Goal: Find specific page/section: Find specific page/section

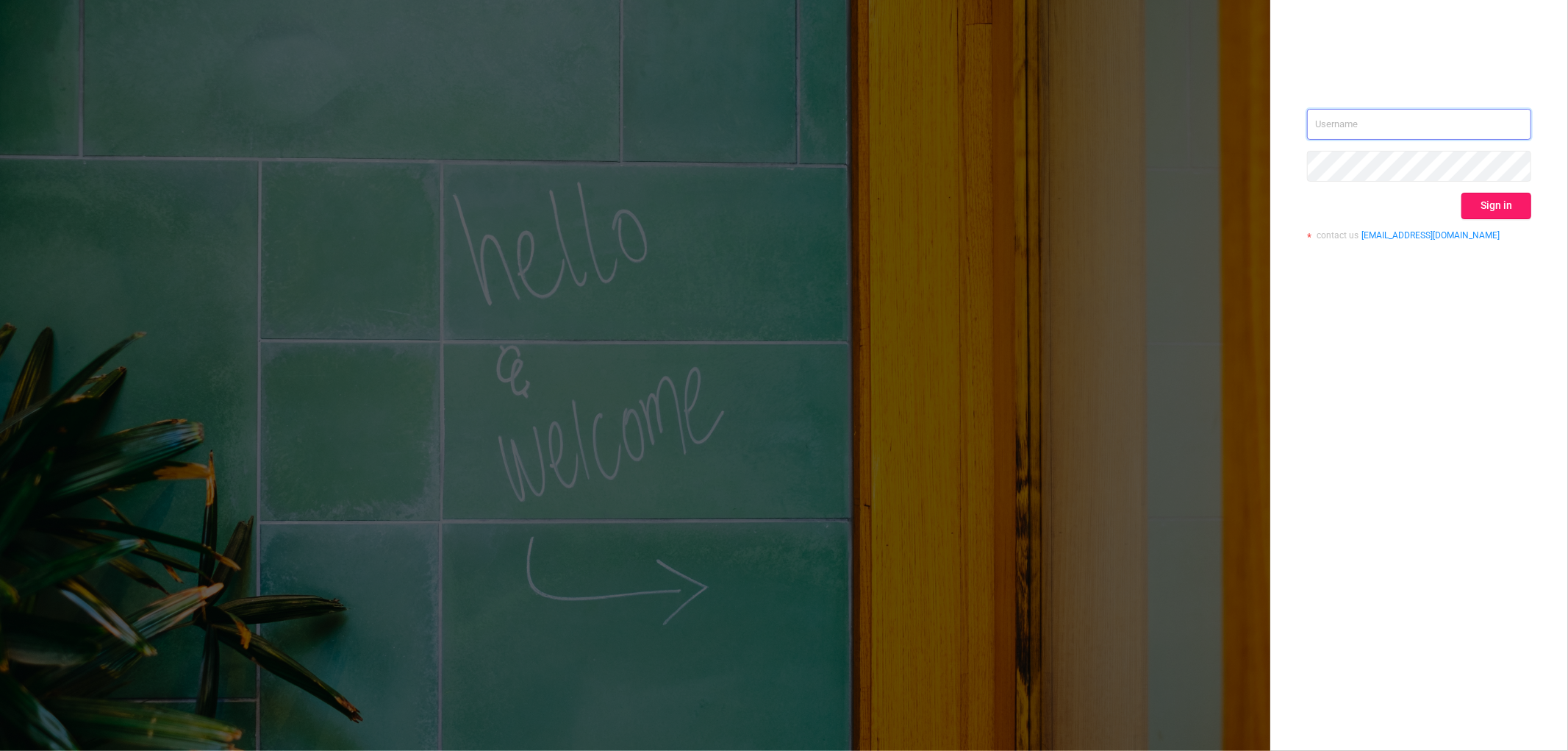
type input "[EMAIL_ADDRESS][DOMAIN_NAME]"
click at [1483, 211] on button "Sign in" at bounding box center [1496, 206] width 70 height 26
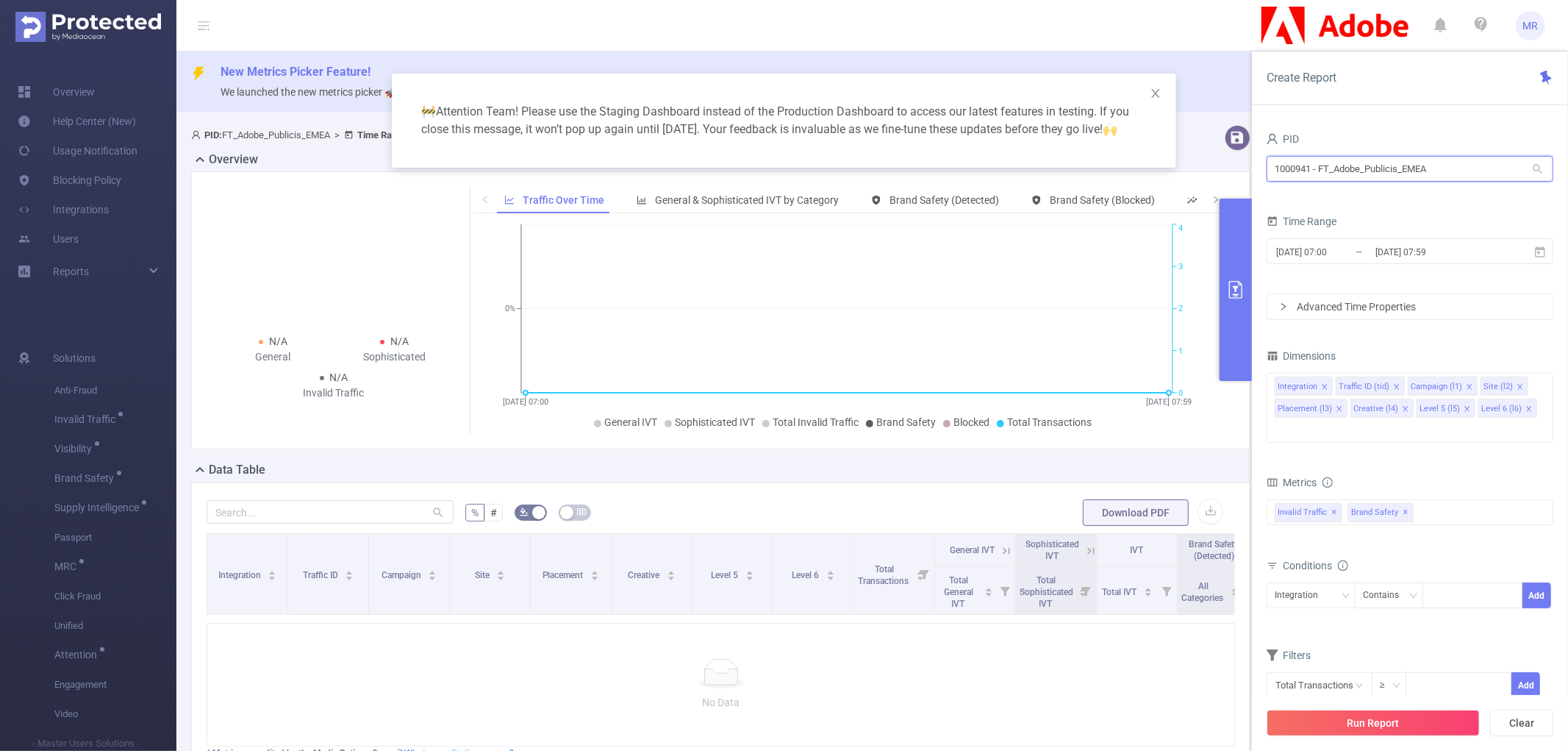
click at [1318, 178] on input "1000941 - FT_Adobe_Publicis_EMEA" at bounding box center [1410, 169] width 287 height 26
click at [1294, 174] on input "[PERSON_NAME]" at bounding box center [1410, 169] width 287 height 26
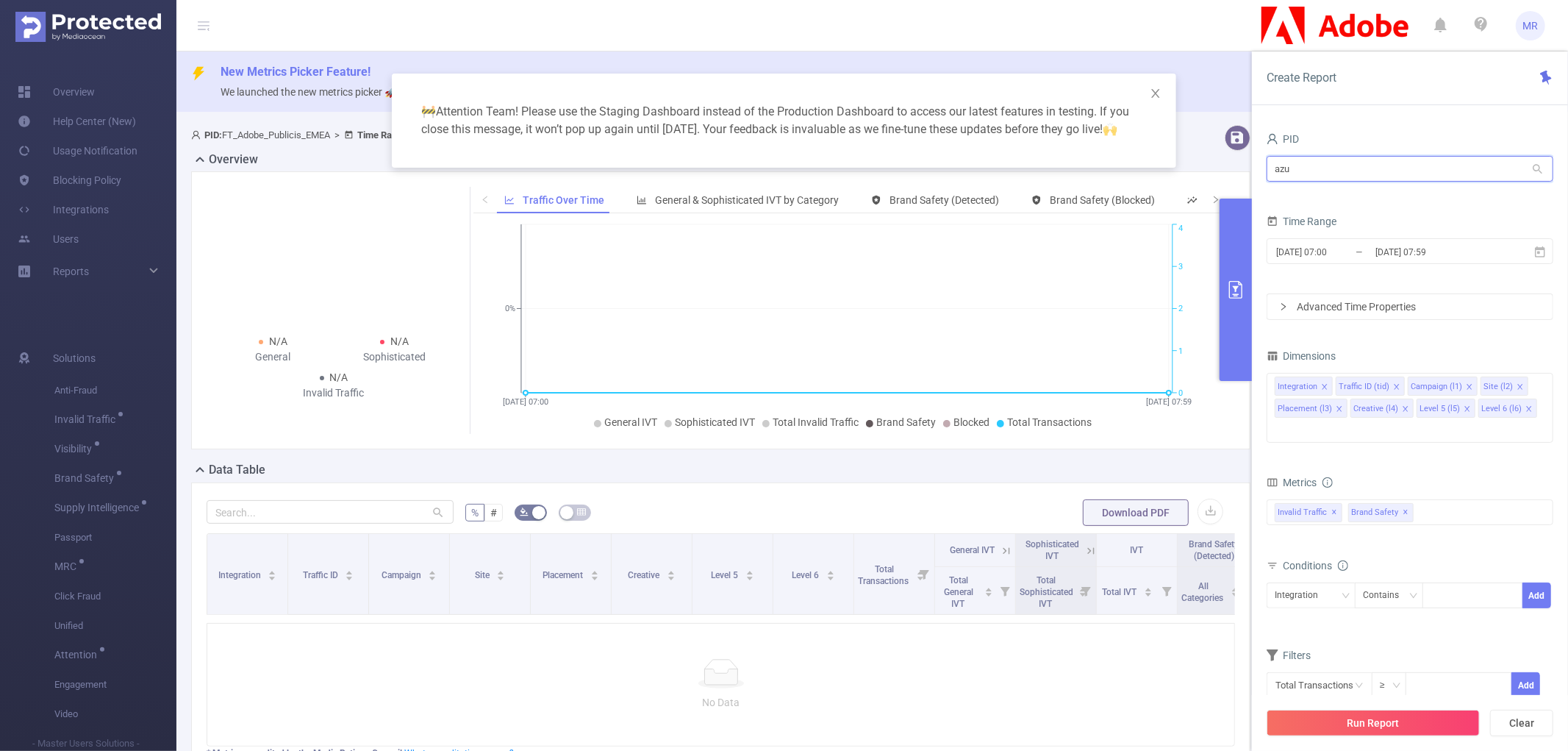
click at [1313, 168] on input "azu" at bounding box center [1410, 169] width 287 height 26
click at [1349, 172] on input "bold" at bounding box center [1410, 169] width 287 height 26
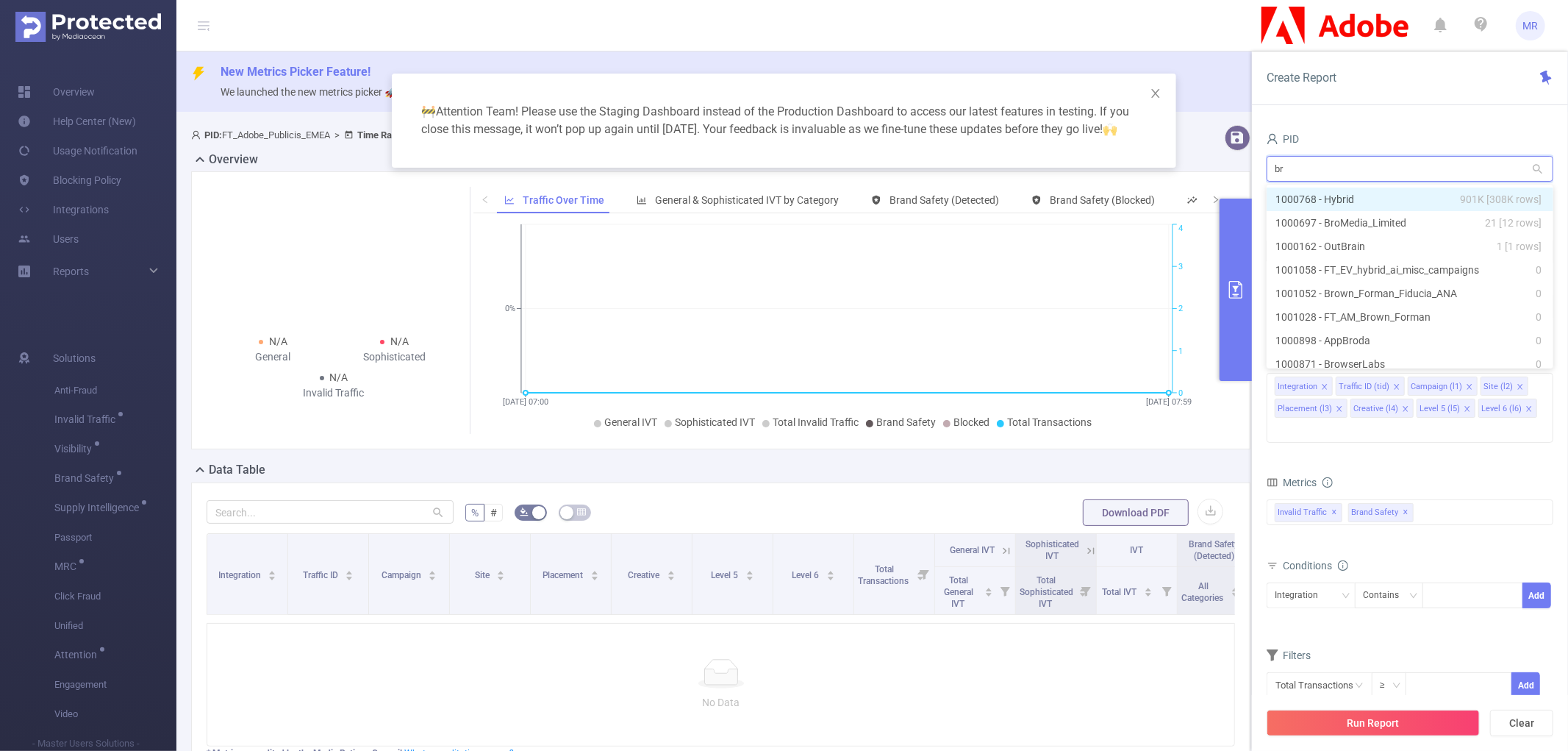
type input "b"
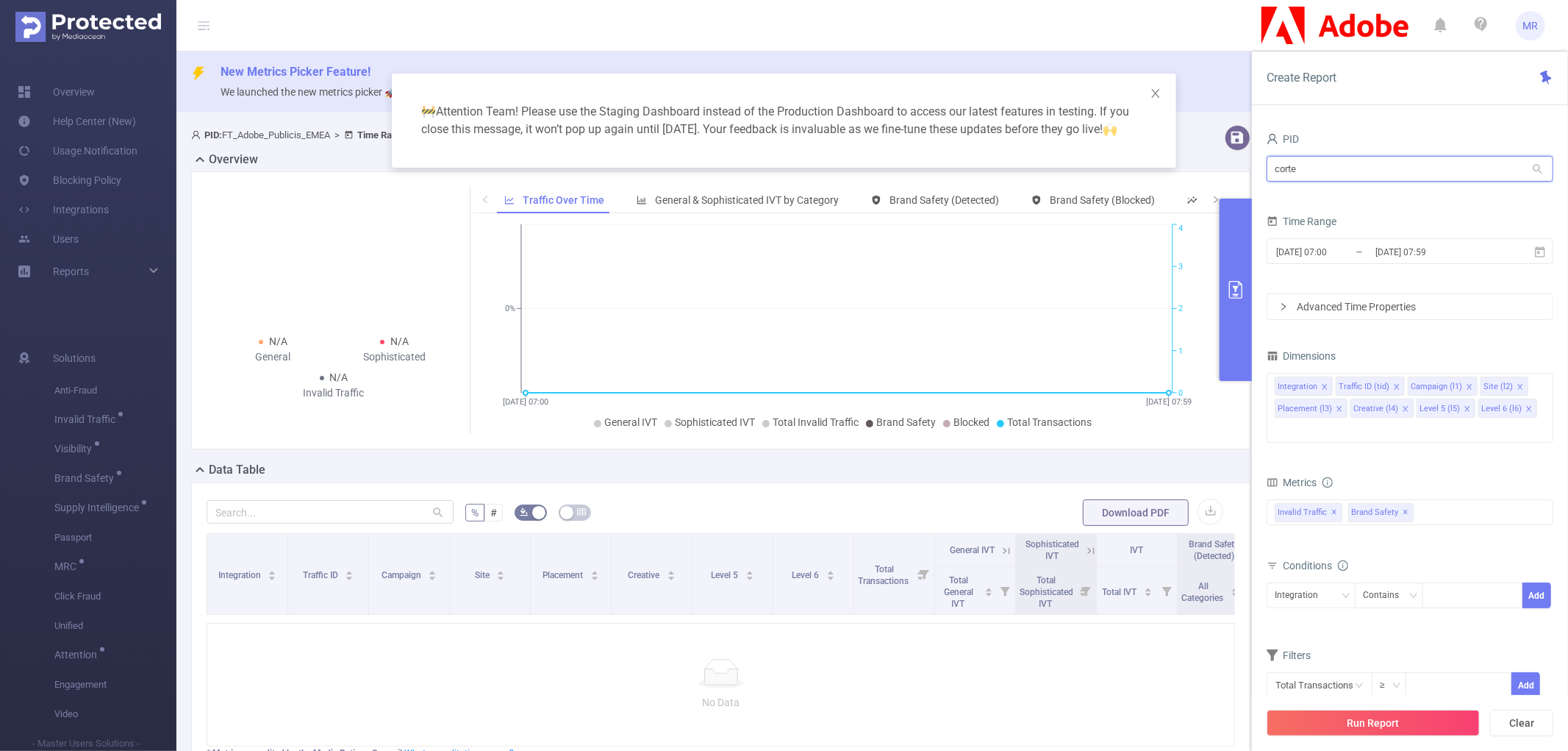
click at [1349, 172] on input "corte" at bounding box center [1410, 169] width 287 height 26
click at [1349, 172] on input "reme" at bounding box center [1410, 169] width 287 height 26
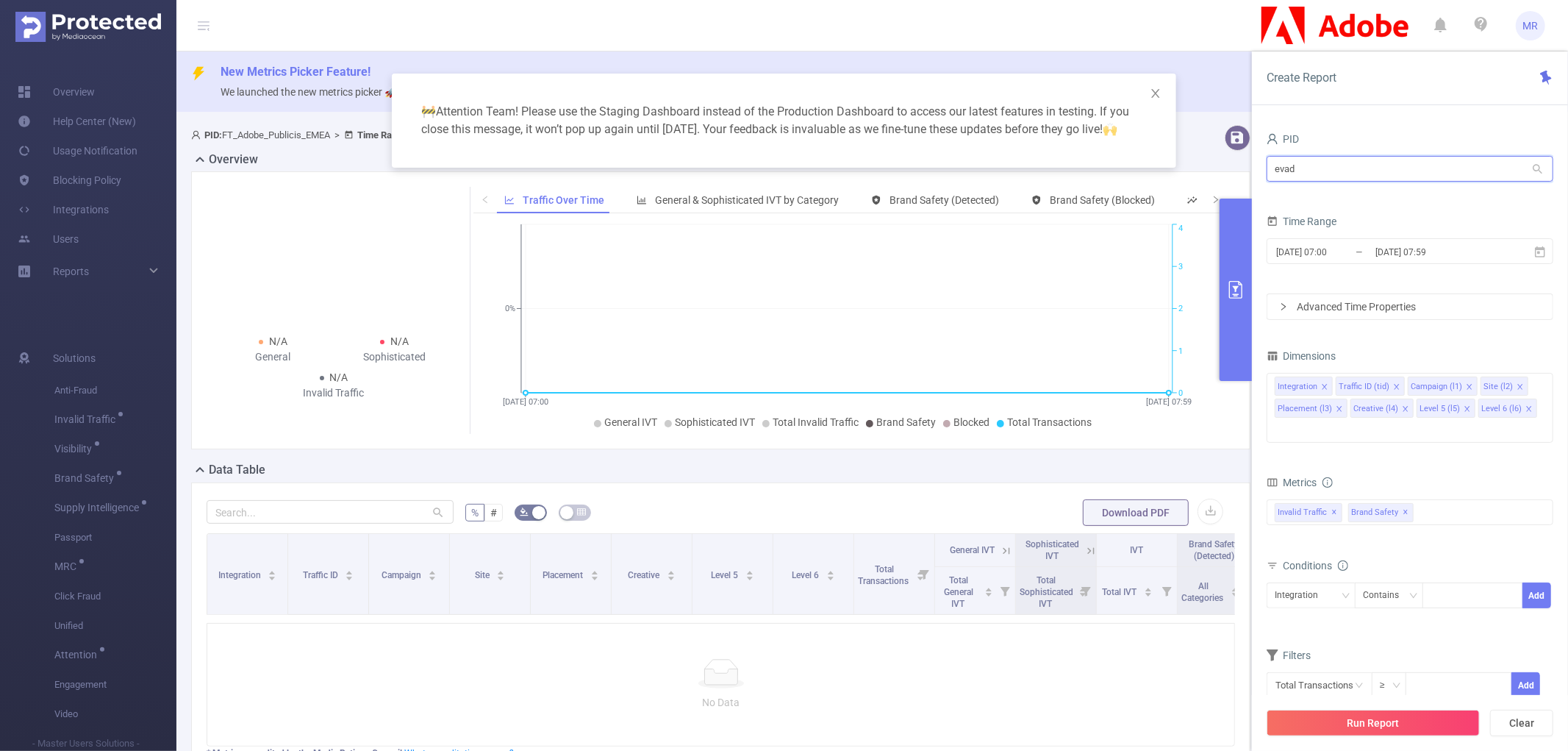
click at [1349, 172] on input "evad" at bounding box center [1410, 169] width 287 height 26
click at [1349, 172] on input "film" at bounding box center [1410, 169] width 287 height 26
click at [1349, 172] on input "hybri" at bounding box center [1410, 169] width 287 height 26
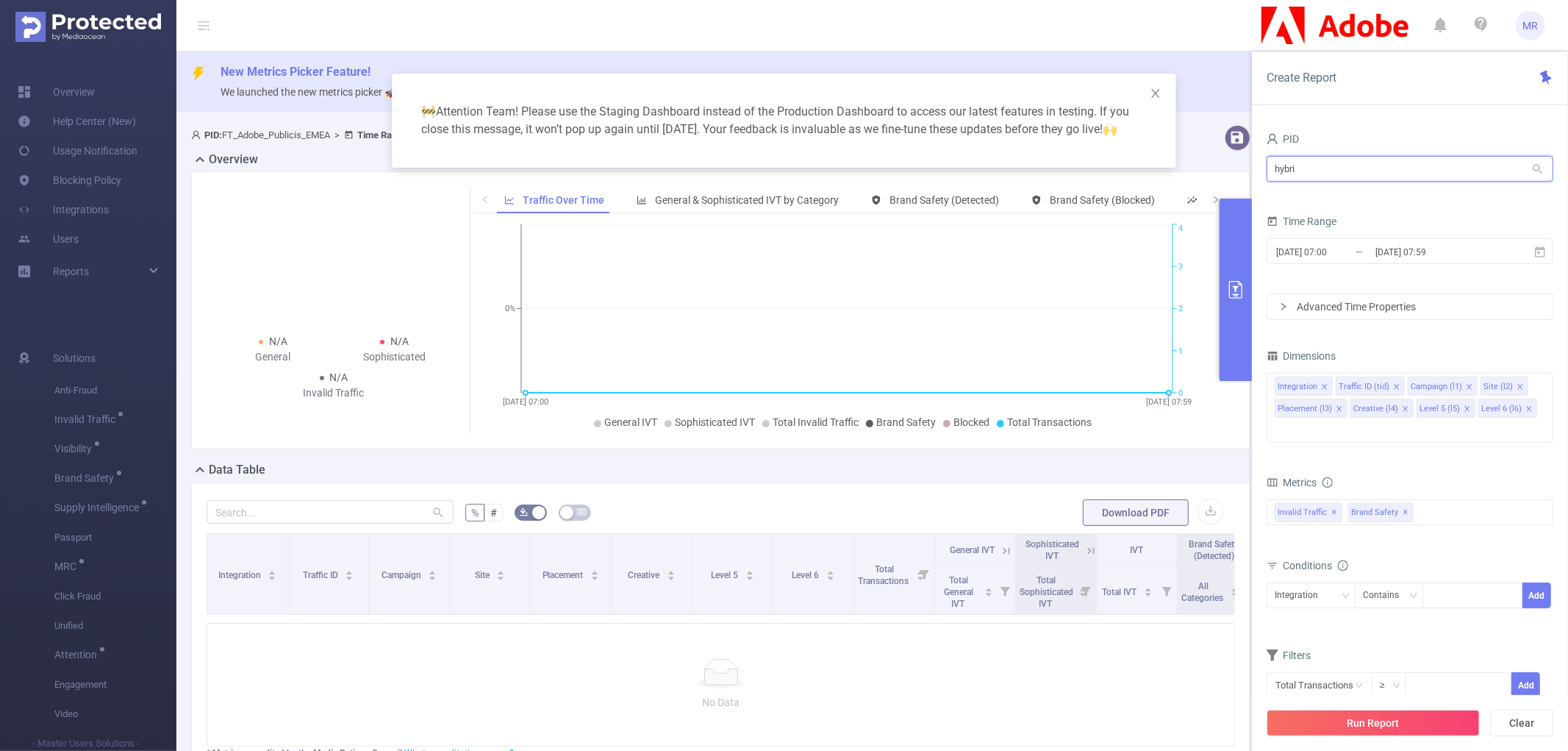
click at [1349, 172] on input "hybri" at bounding box center [1410, 169] width 287 height 26
click at [1349, 172] on input "info" at bounding box center [1410, 169] width 287 height 26
click at [1349, 172] on input "lef" at bounding box center [1410, 169] width 287 height 26
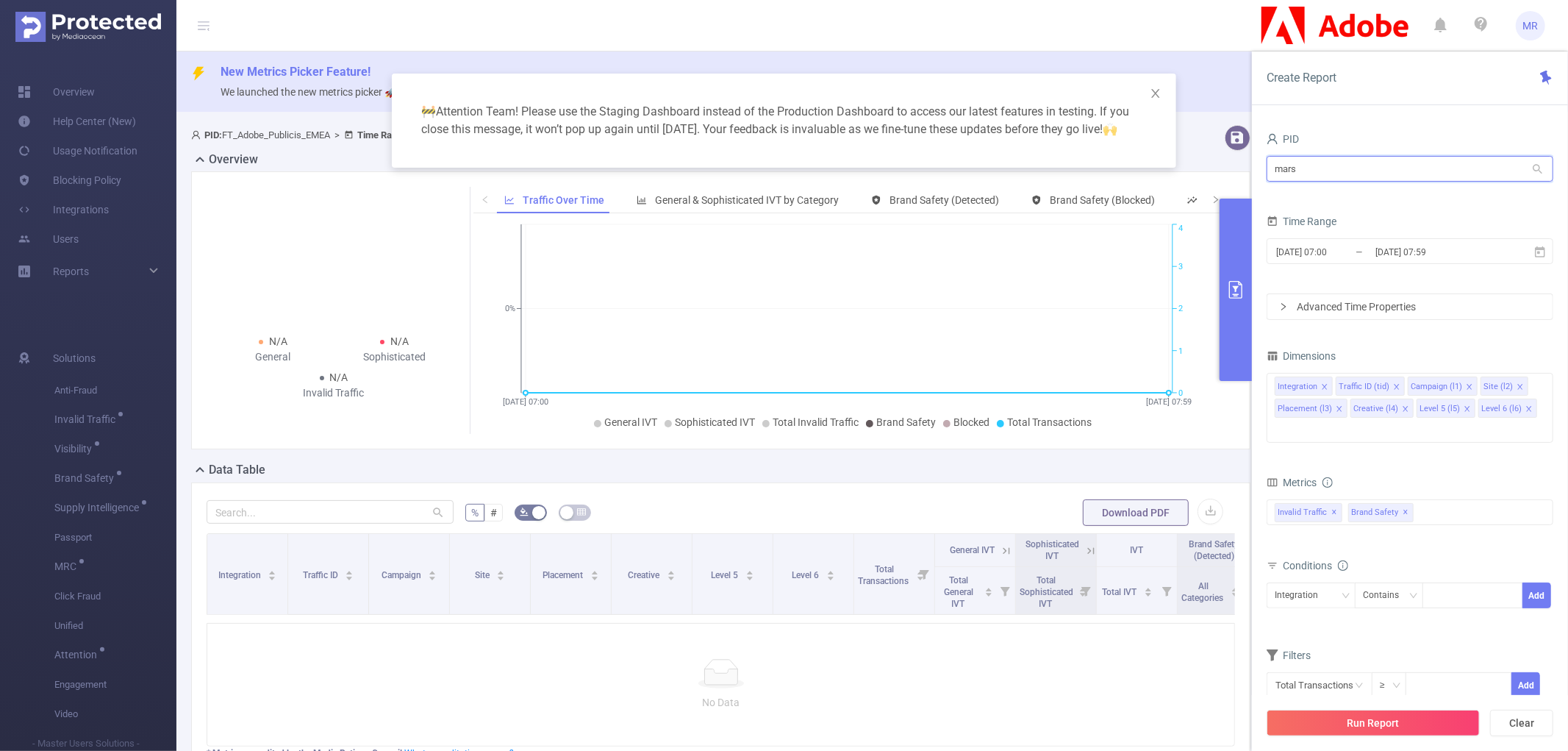
click at [1349, 172] on input "mars" at bounding box center [1410, 169] width 287 height 26
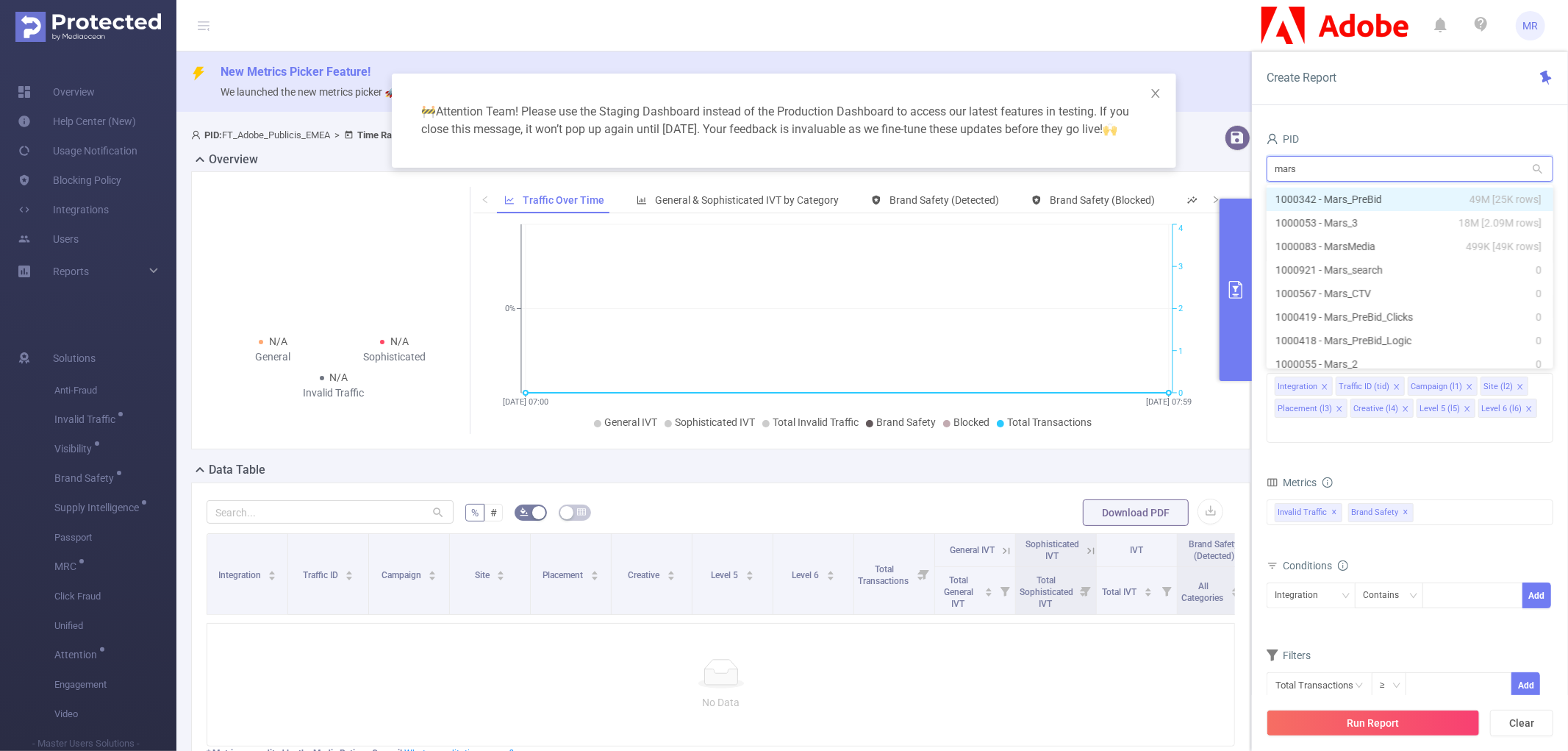
click at [1349, 172] on input "mars" at bounding box center [1410, 169] width 287 height 26
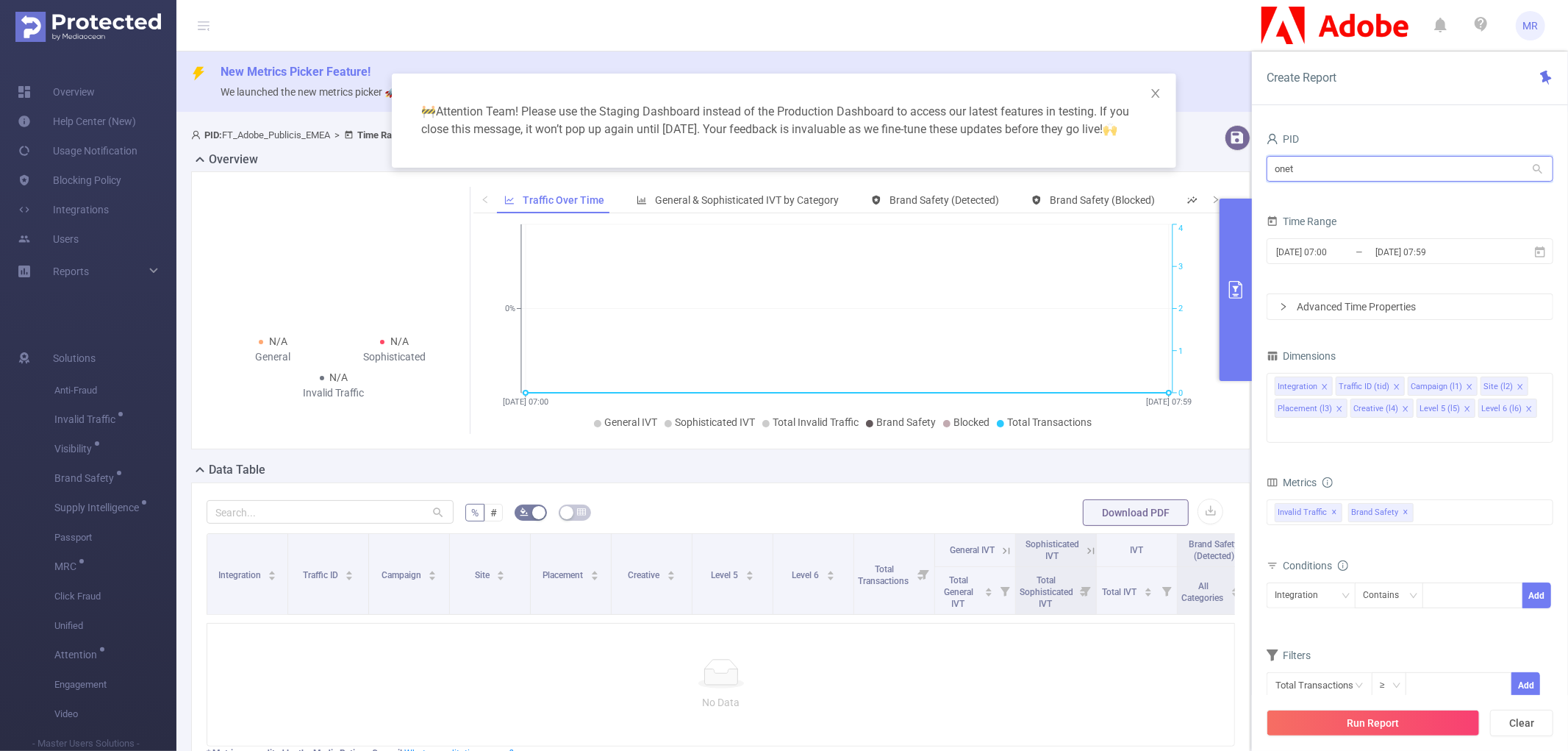
click at [1349, 172] on input "onet" at bounding box center [1410, 169] width 287 height 26
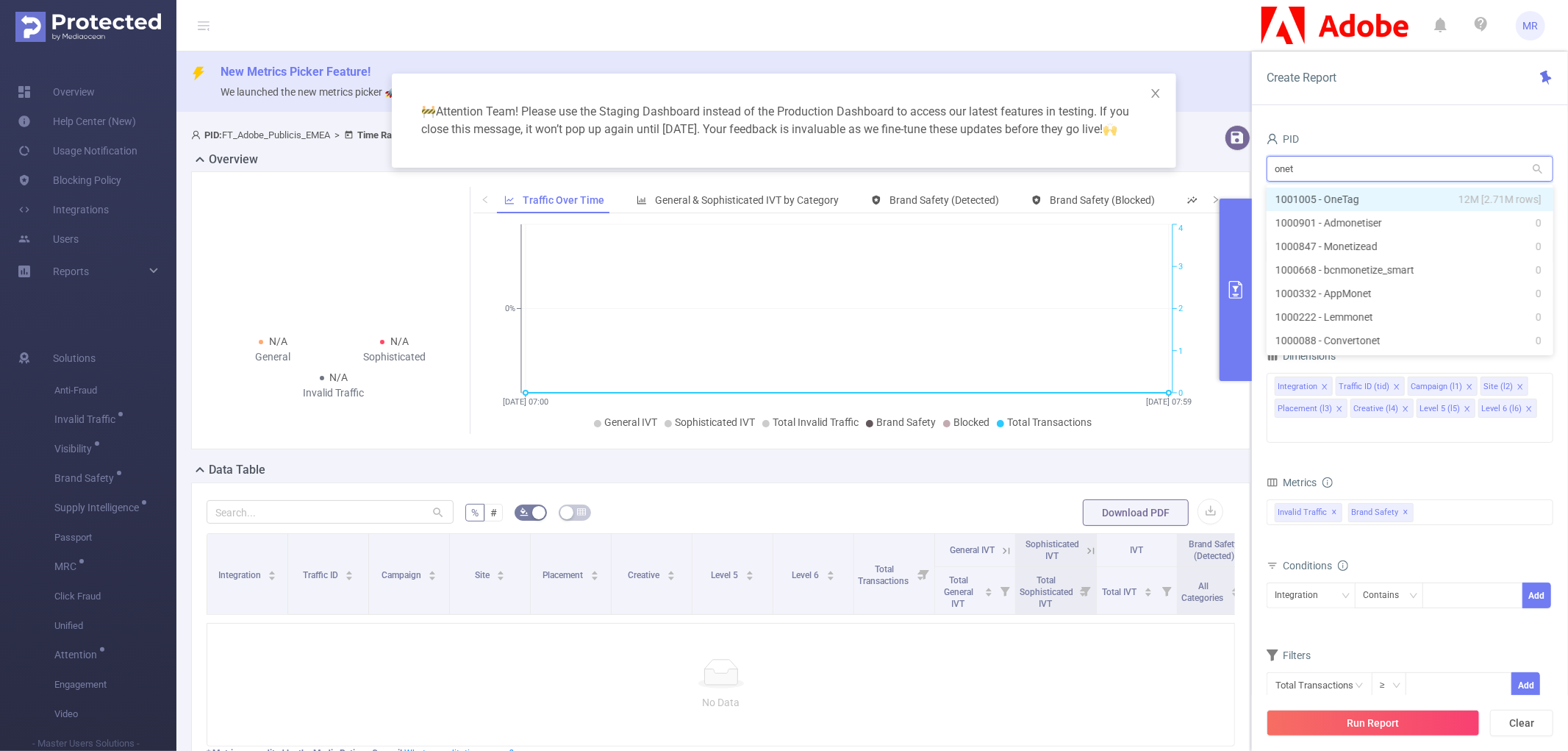
click at [1349, 172] on input "onet" at bounding box center [1410, 169] width 287 height 26
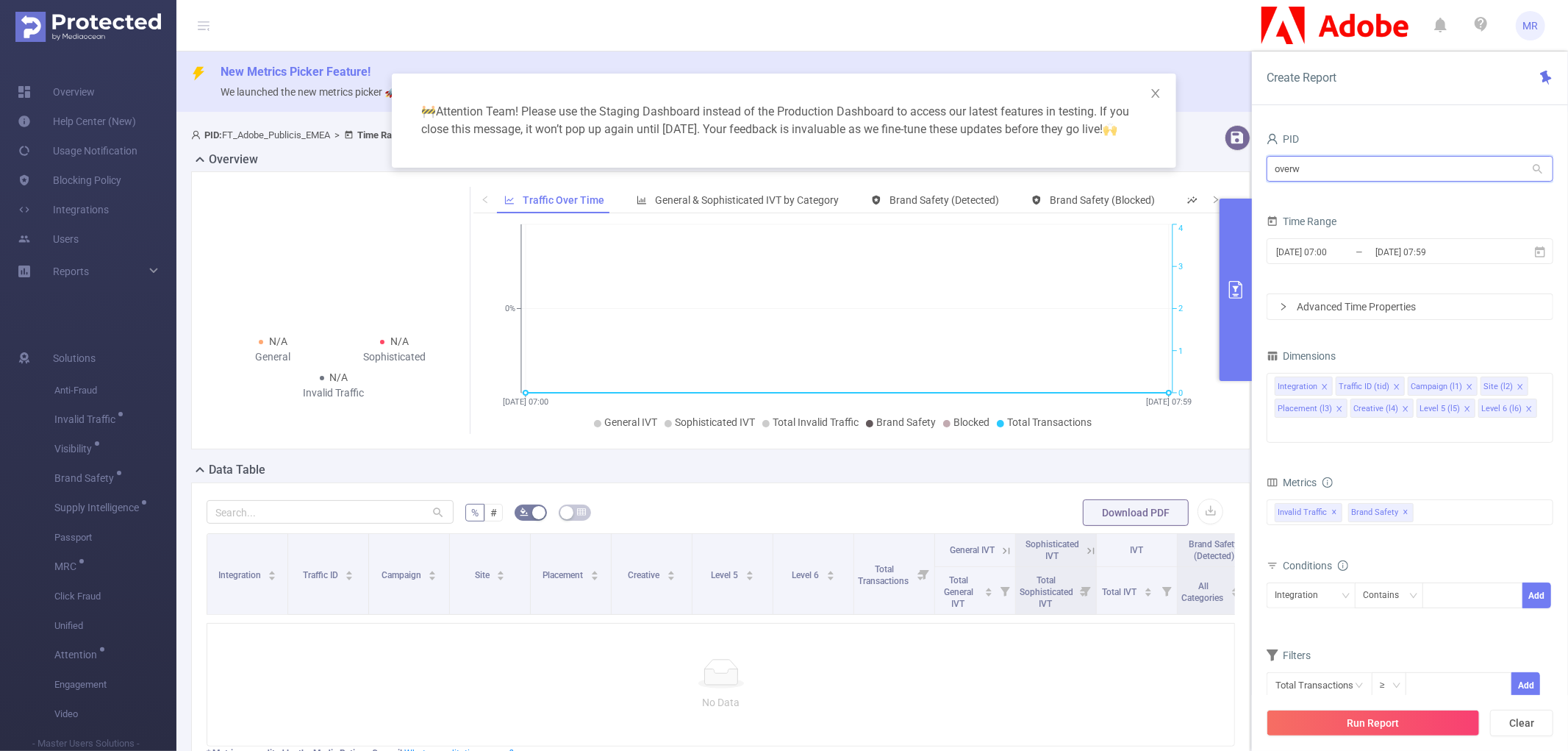
click at [1349, 172] on input "overw" at bounding box center [1410, 169] width 287 height 26
click at [1349, 172] on input "play" at bounding box center [1410, 169] width 287 height 26
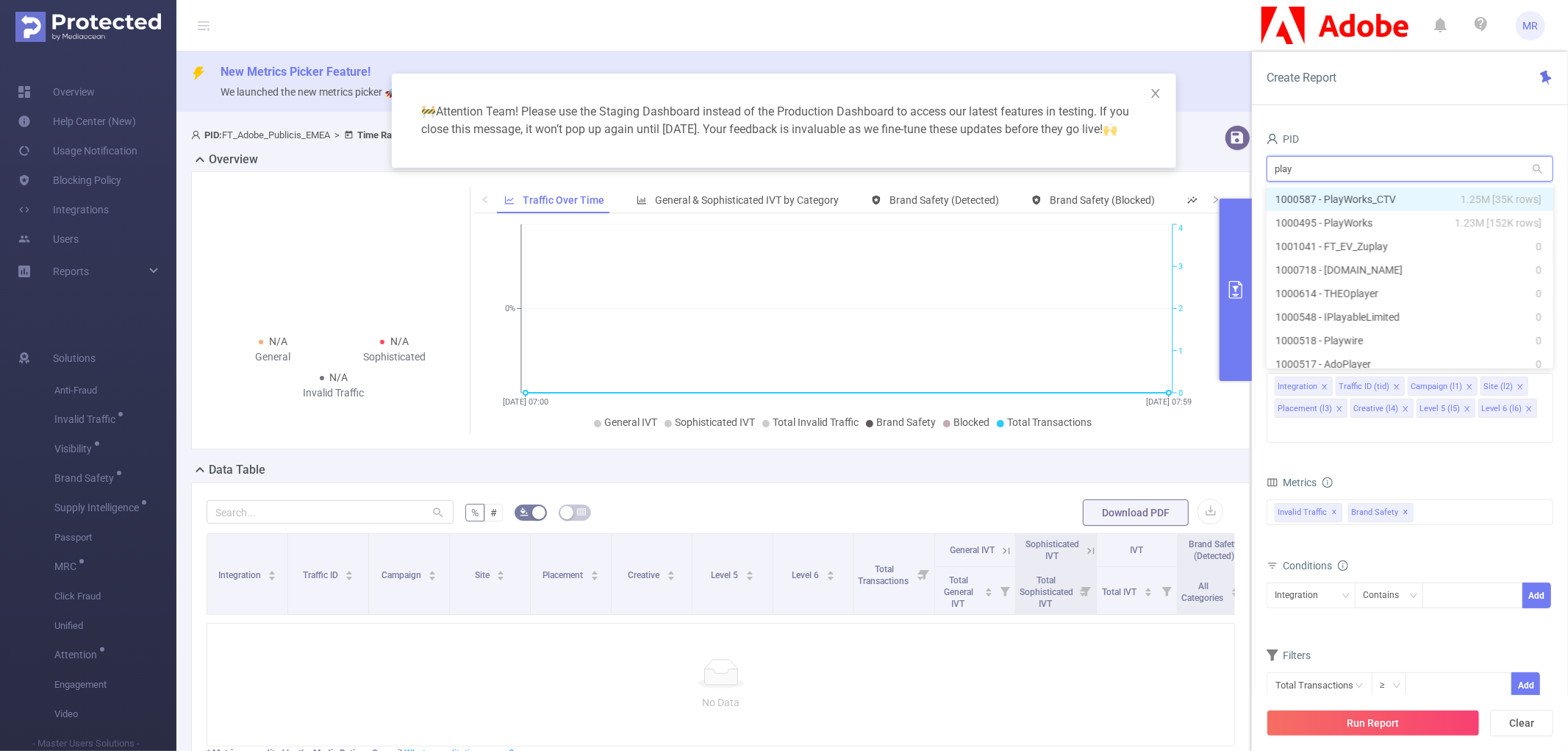
click at [1349, 172] on input "play" at bounding box center [1410, 169] width 287 height 26
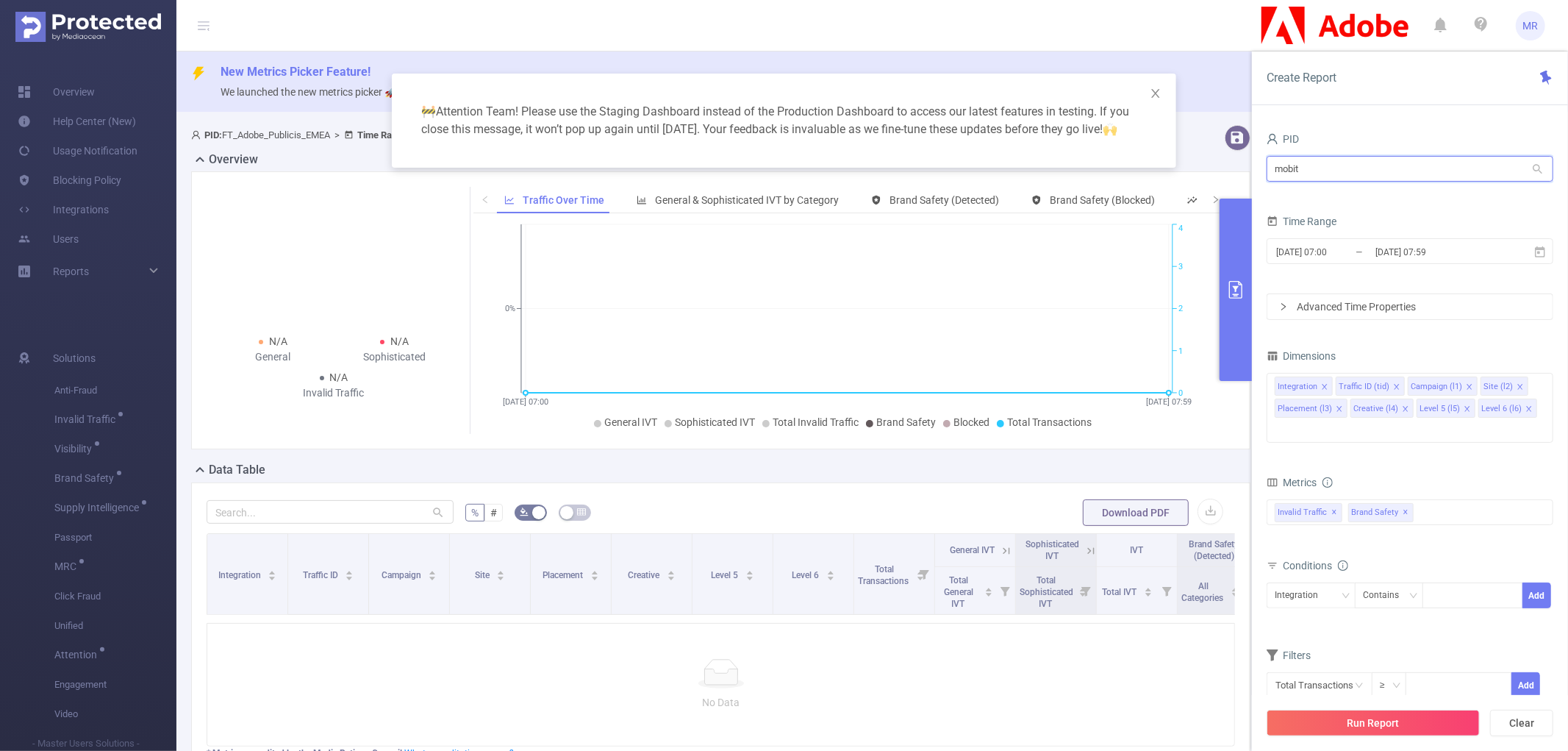
click at [1349, 172] on input "mobit" at bounding box center [1410, 169] width 287 height 26
click at [1349, 172] on input "rev" at bounding box center [1410, 169] width 287 height 26
click at [1349, 172] on input "taboo" at bounding box center [1410, 169] width 287 height 26
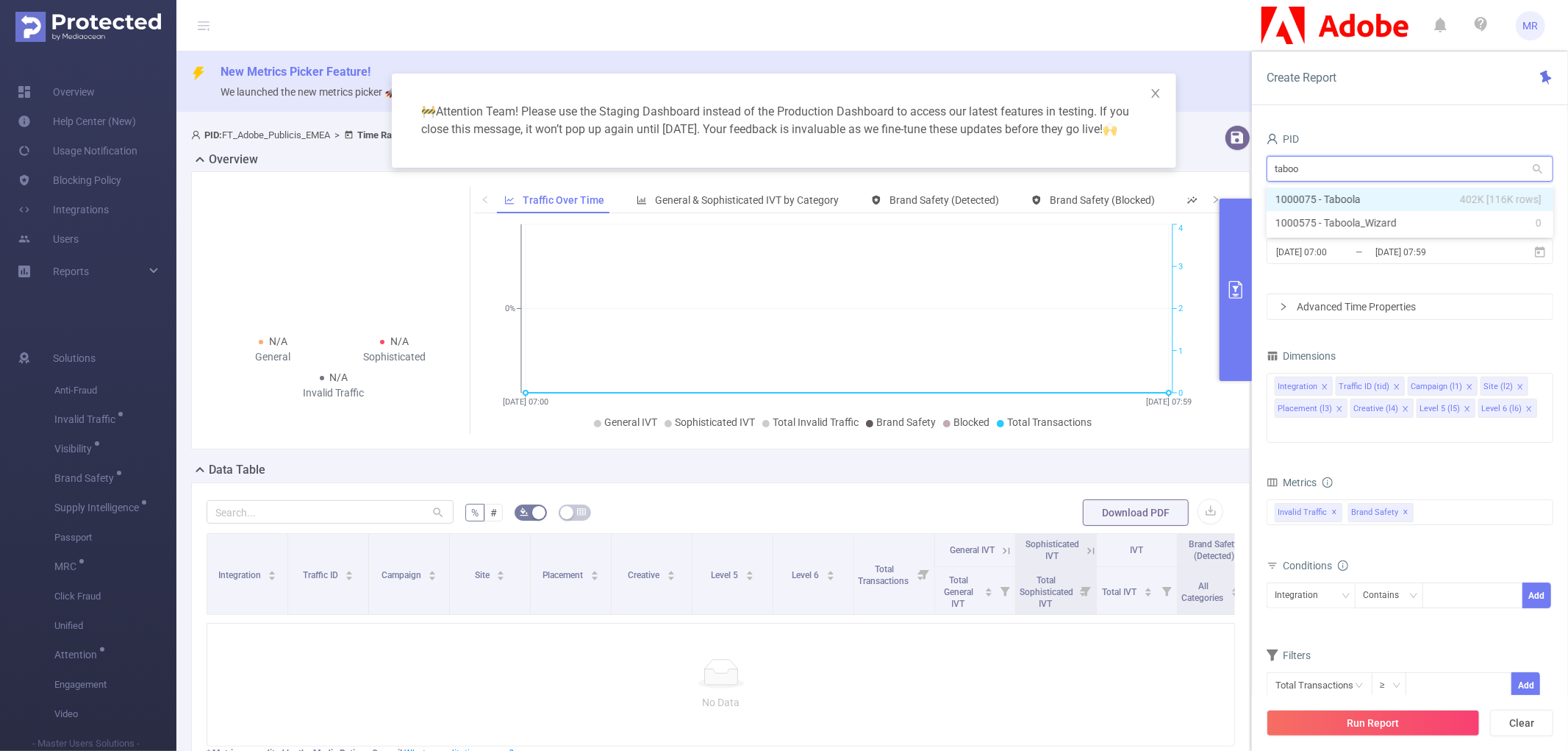
click at [1349, 172] on input "taboo" at bounding box center [1410, 169] width 287 height 26
click at [1349, 172] on input "tikt" at bounding box center [1410, 169] width 287 height 26
click at [1349, 172] on input "top" at bounding box center [1410, 169] width 287 height 26
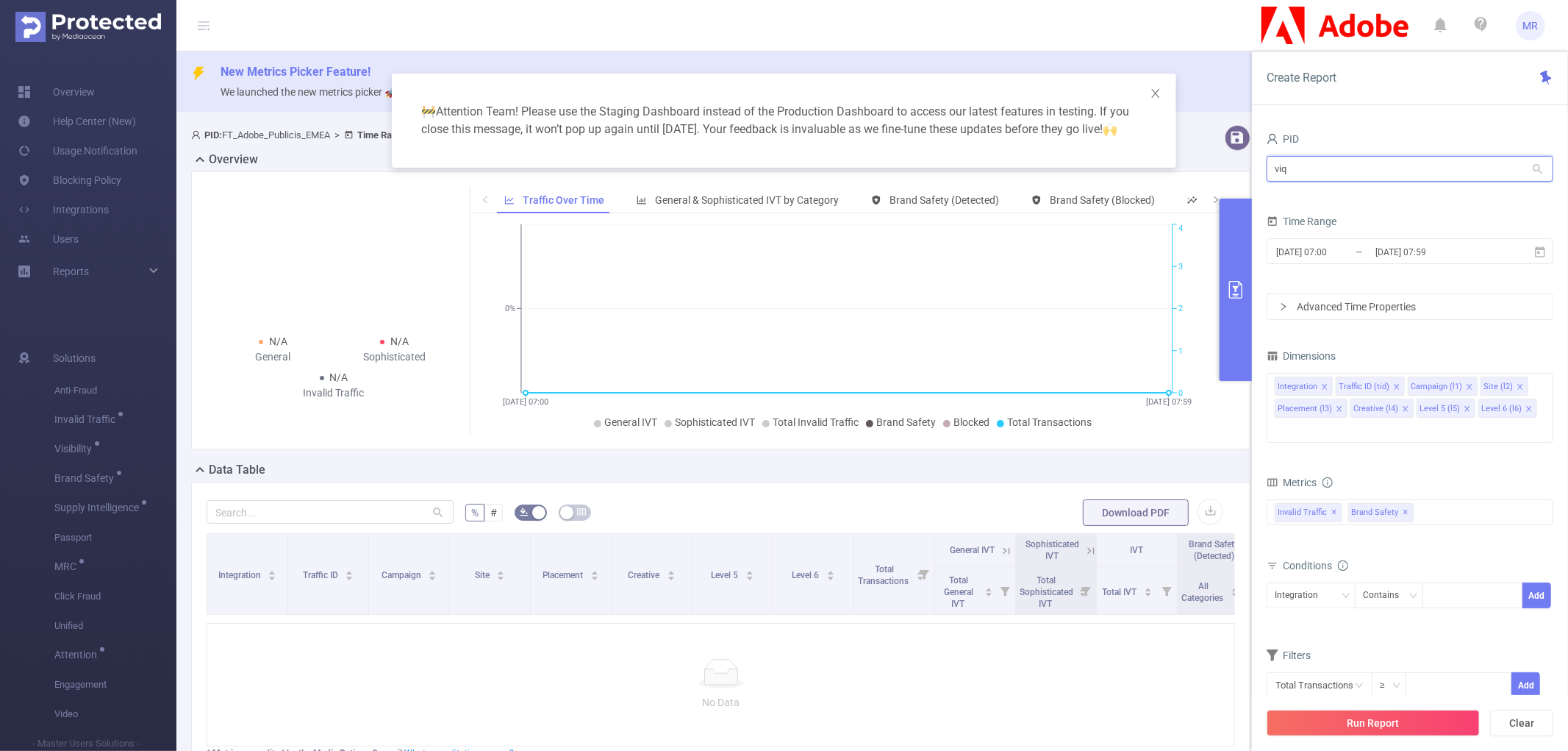
click at [1290, 170] on input "viq" at bounding box center [1410, 169] width 287 height 26
type input "bran"
